Goal: Find specific page/section

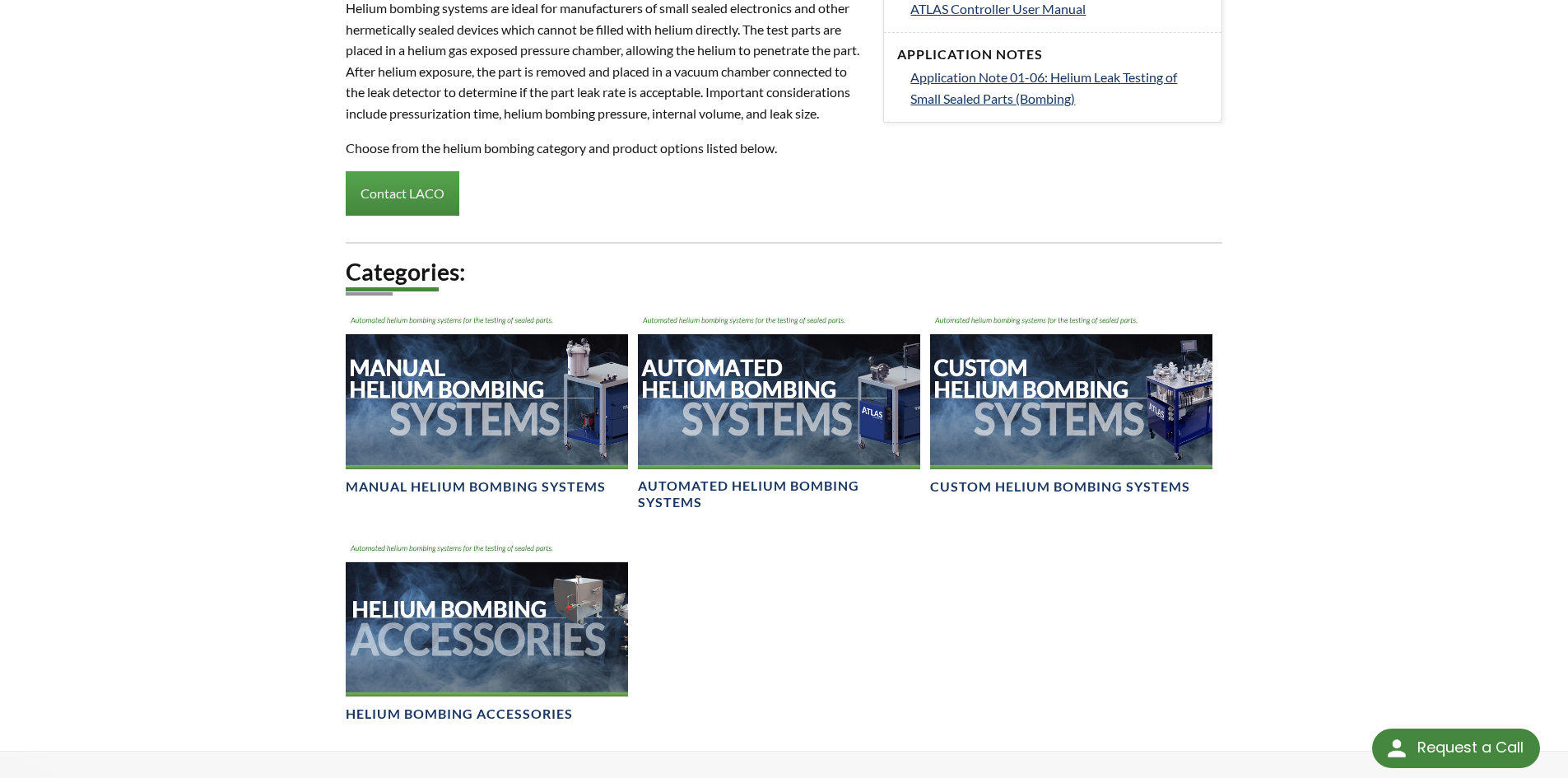
scroll to position [905, 0]
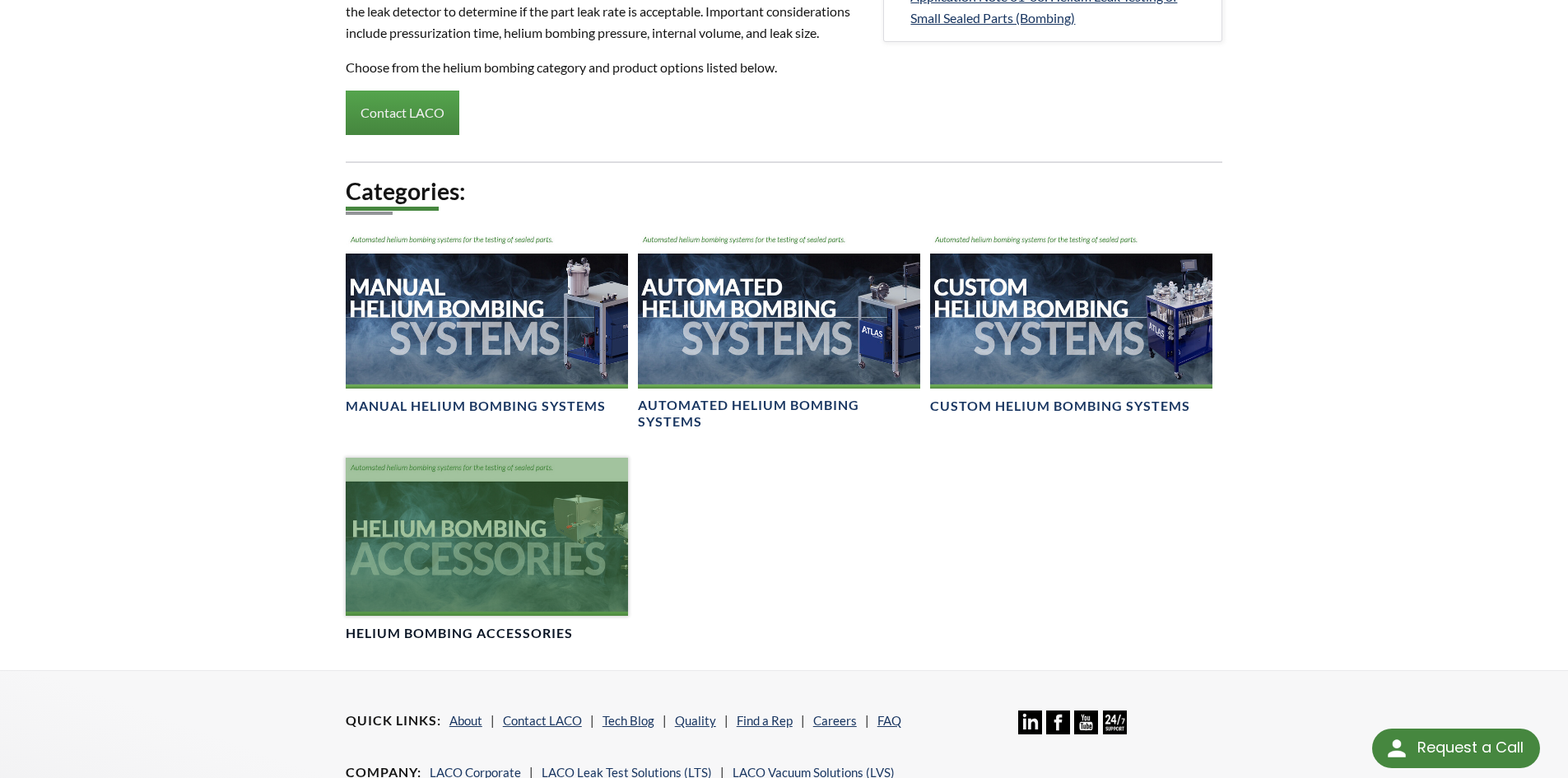
click at [529, 616] on div at bounding box center [486, 537] width 282 height 159
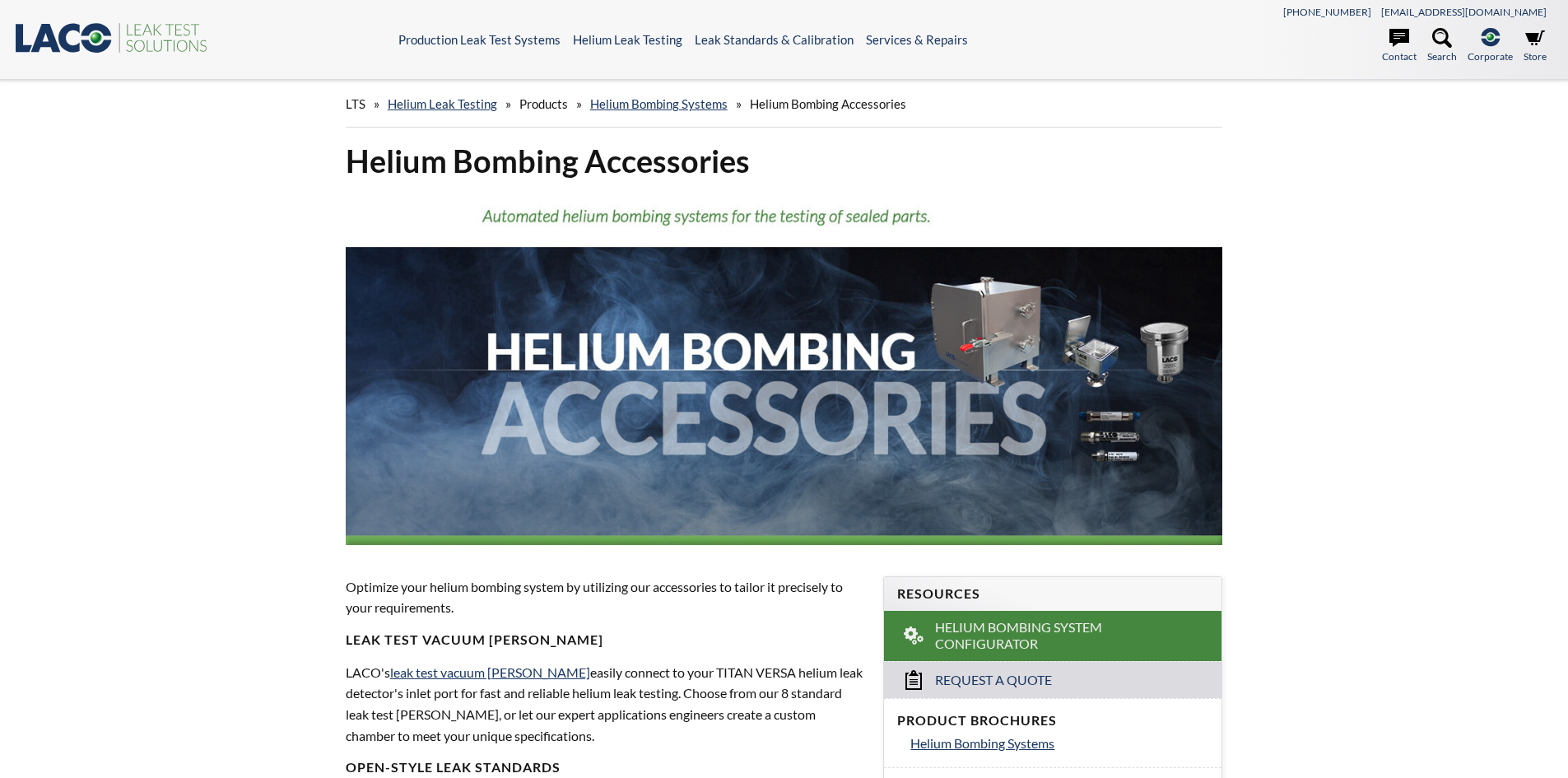
select select "Language Translate Widget"
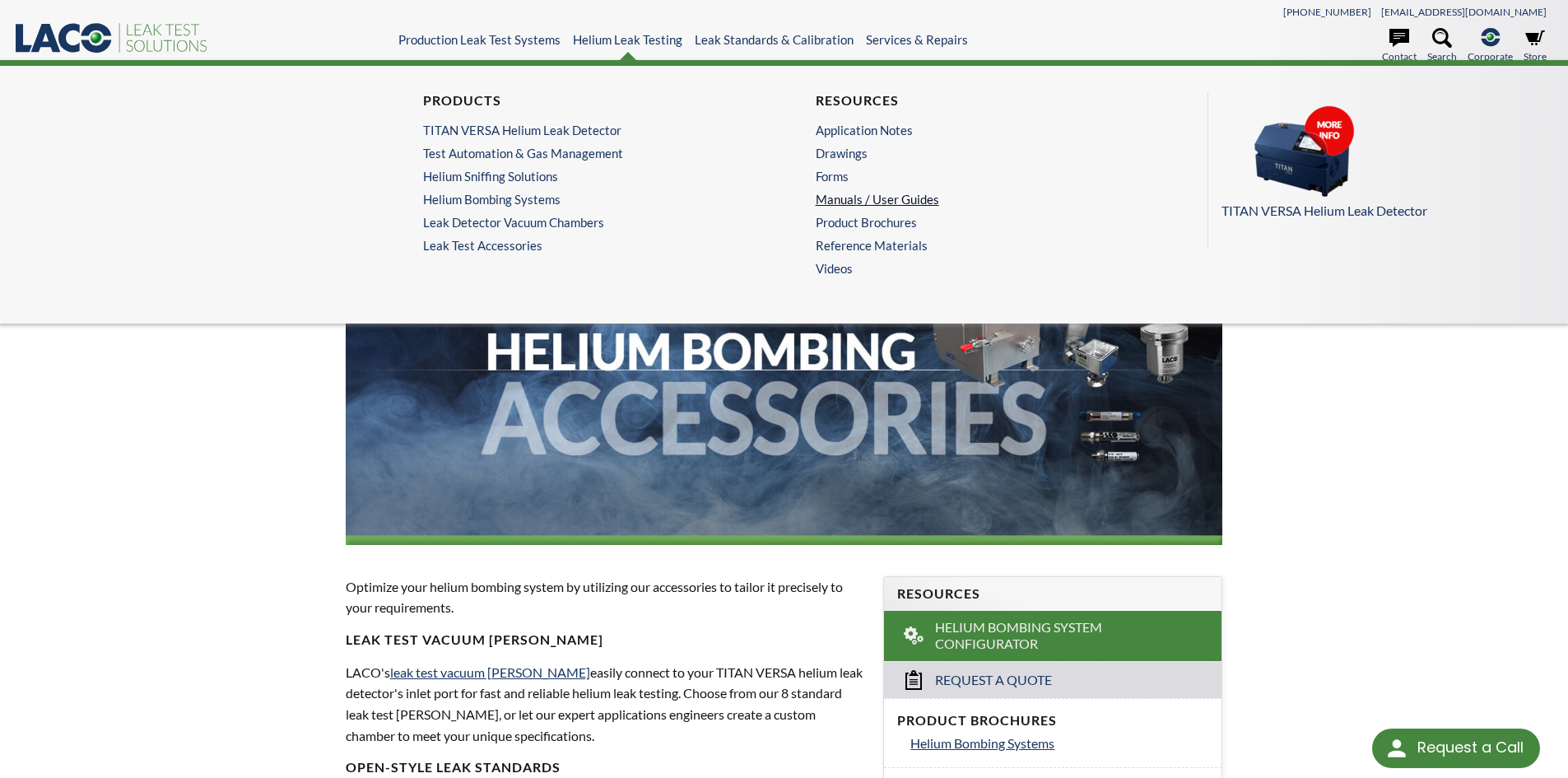
click at [855, 198] on link "Manuals / User Guides" at bounding box center [976, 199] width 321 height 15
